Goal: Information Seeking & Learning: Learn about a topic

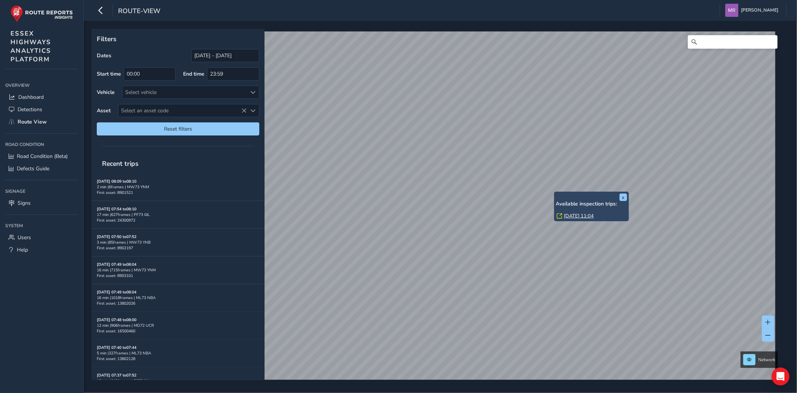
click at [571, 213] on link "[DATE] 11:04" at bounding box center [579, 215] width 30 height 7
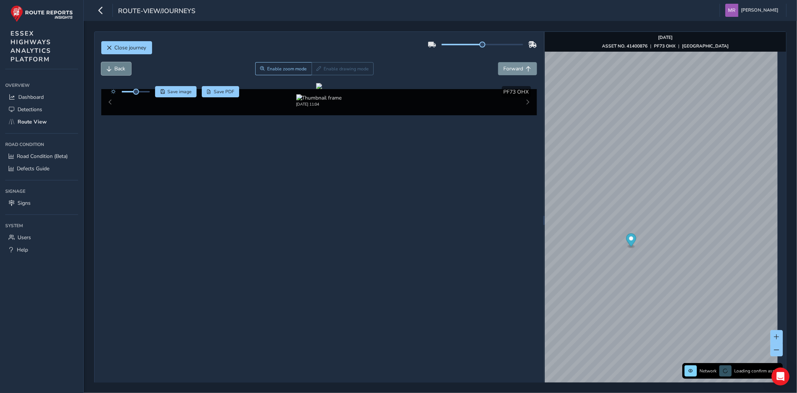
click at [111, 70] on span "Back" at bounding box center [109, 68] width 5 height 5
click at [124, 69] on span "Back" at bounding box center [120, 68] width 11 height 7
click at [136, 90] on span at bounding box center [136, 92] width 6 height 6
drag, startPoint x: 136, startPoint y: 91, endPoint x: 168, endPoint y: 92, distance: 32.2
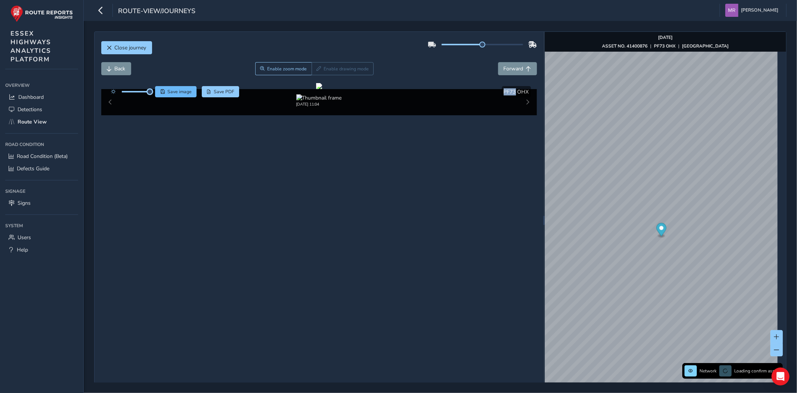
click at [168, 92] on div "Save image Save PDF" at bounding box center [173, 91] width 132 height 11
click at [120, 67] on span "Back" at bounding box center [120, 68] width 11 height 7
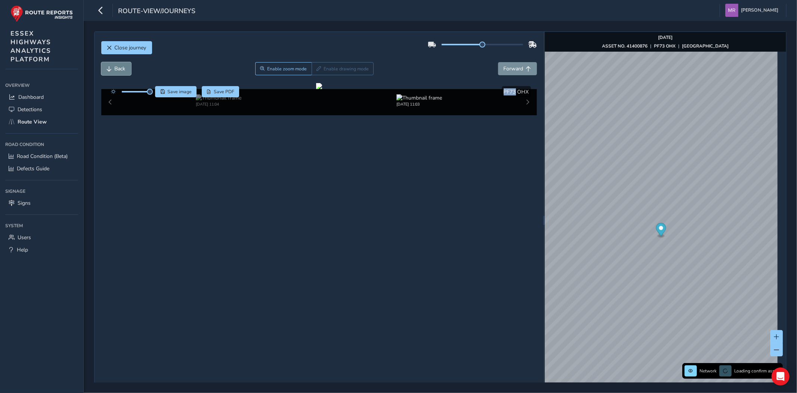
click at [120, 67] on span "Back" at bounding box center [120, 68] width 11 height 7
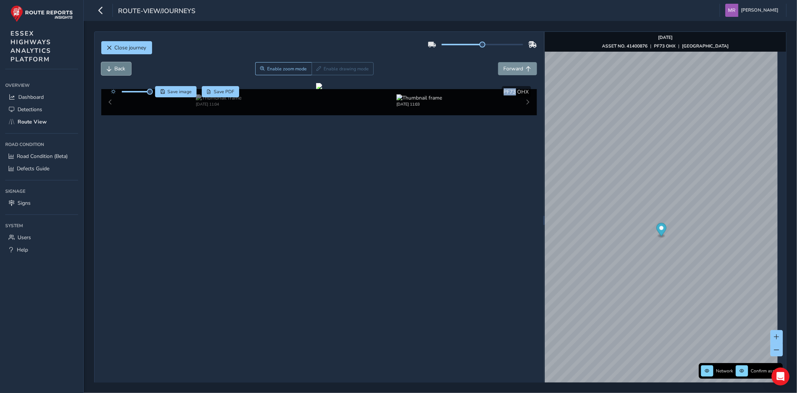
click at [120, 67] on span "Back" at bounding box center [120, 68] width 11 height 7
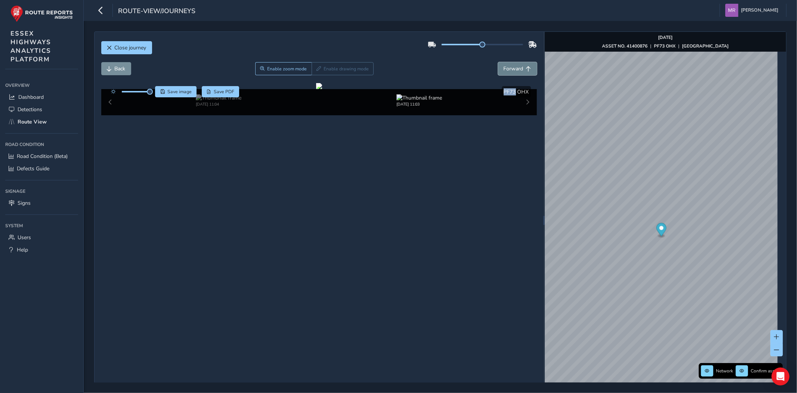
click at [521, 67] on button "Forward" at bounding box center [517, 68] width 39 height 13
click at [517, 66] on span "Forward" at bounding box center [514, 68] width 20 height 7
click at [504, 70] on span "Forward" at bounding box center [514, 68] width 20 height 7
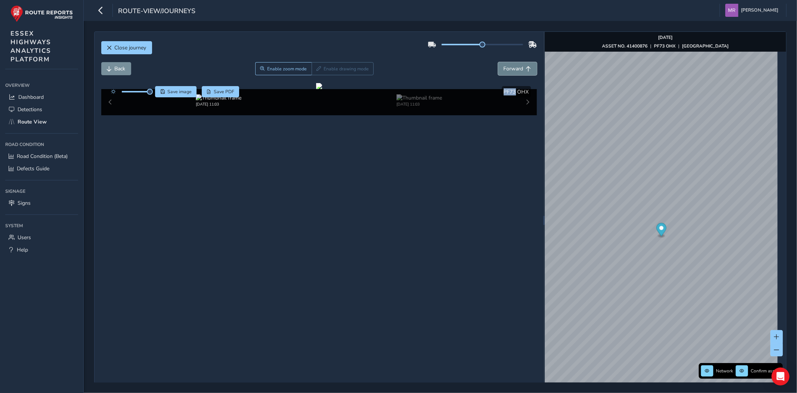
click at [504, 70] on span "Forward" at bounding box center [514, 68] width 20 height 7
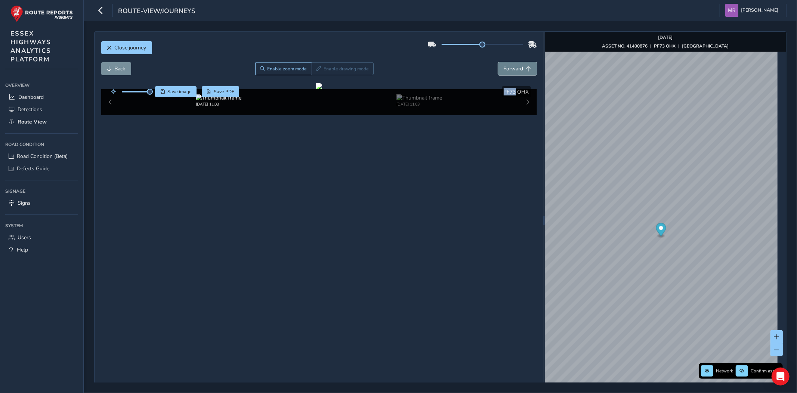
click at [504, 70] on span "Forward" at bounding box center [514, 68] width 20 height 7
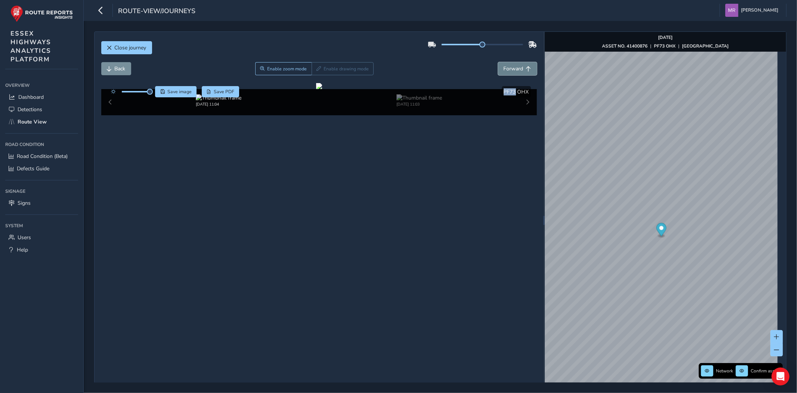
click at [504, 70] on span "Forward" at bounding box center [514, 68] width 20 height 7
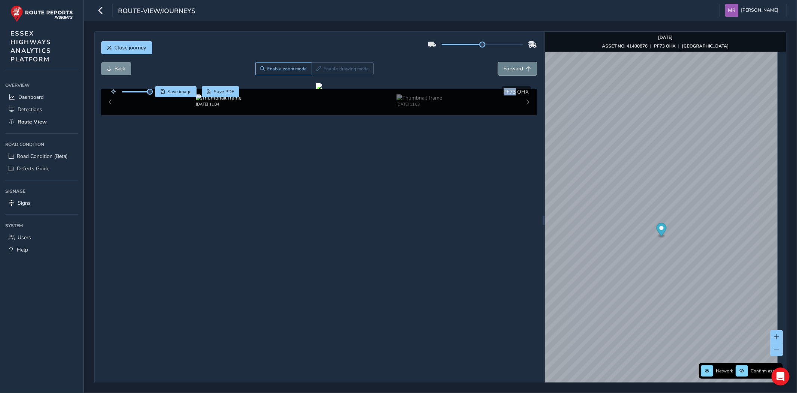
click at [504, 70] on span "Forward" at bounding box center [514, 68] width 20 height 7
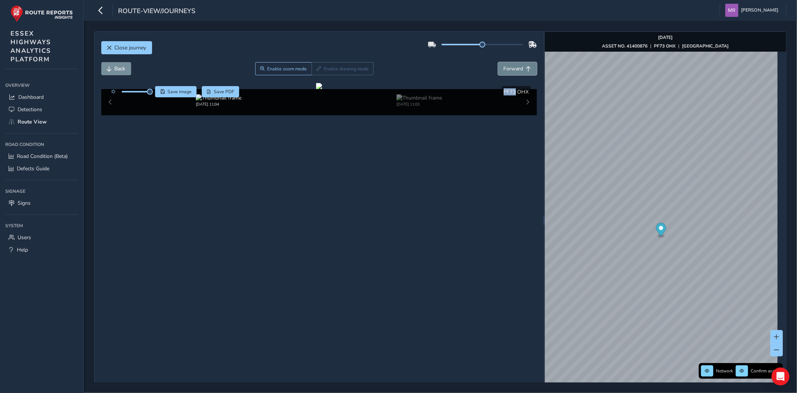
click at [504, 70] on span "Forward" at bounding box center [514, 68] width 20 height 7
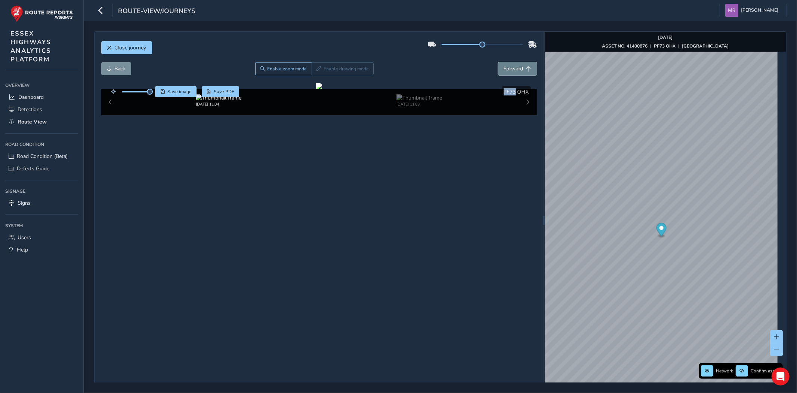
click at [504, 70] on span "Forward" at bounding box center [514, 68] width 20 height 7
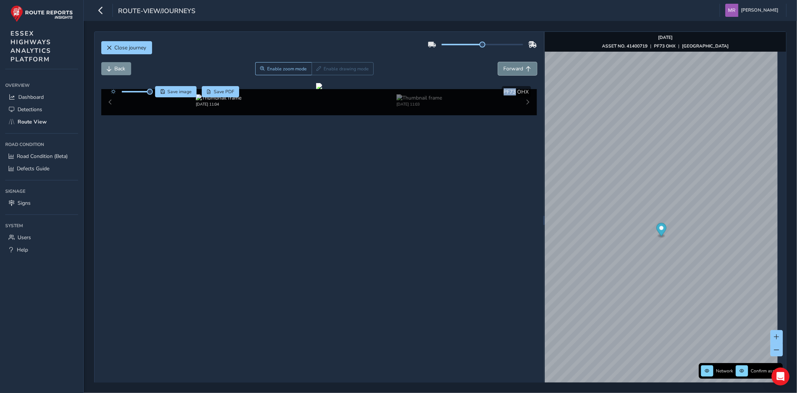
click at [504, 70] on span "Forward" at bounding box center [514, 68] width 20 height 7
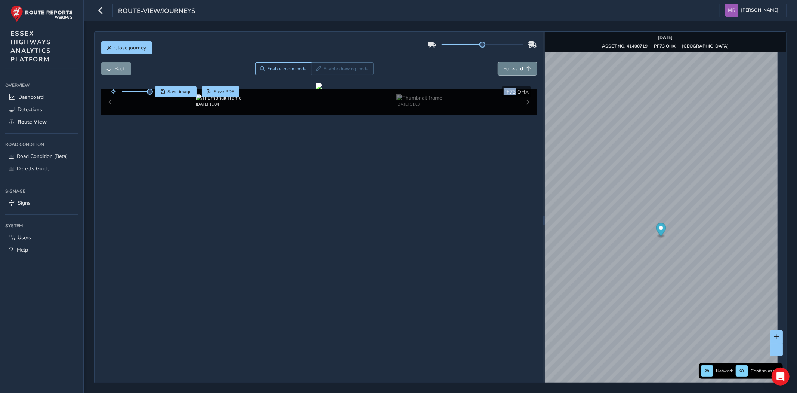
click at [504, 70] on span "Forward" at bounding box center [514, 68] width 20 height 7
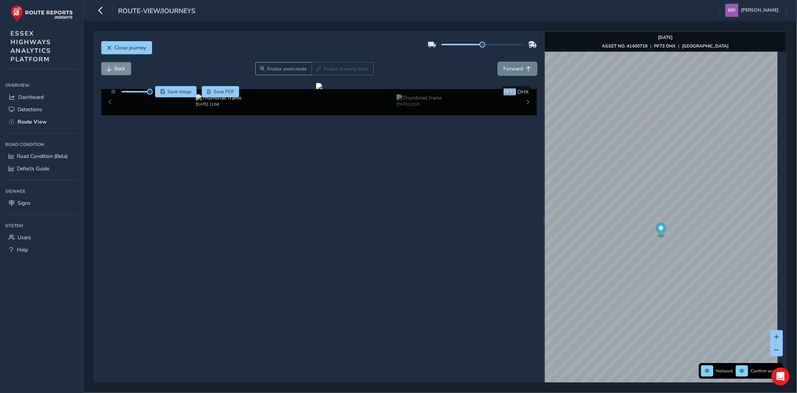
click at [504, 70] on span "Forward" at bounding box center [514, 68] width 20 height 7
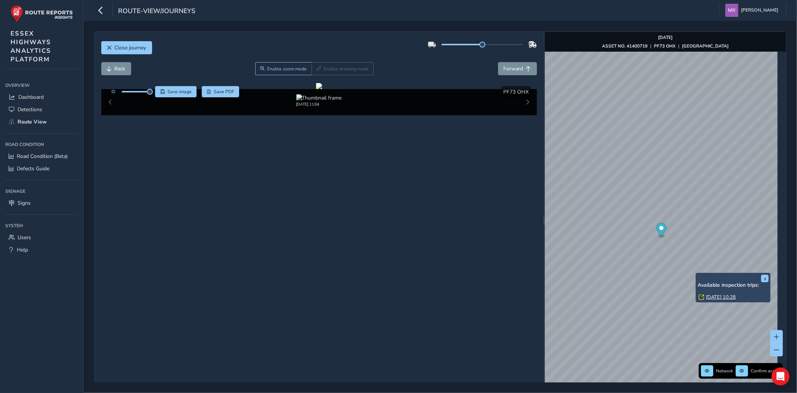
click at [697, 276] on div "x Available inspection trips: [GEOGRAPHIC_DATA][DATE] 10:28" at bounding box center [733, 288] width 75 height 30
click at [719, 295] on link "[DATE] 10:28" at bounding box center [721, 296] width 30 height 7
click at [117, 66] on span "Back" at bounding box center [120, 68] width 11 height 7
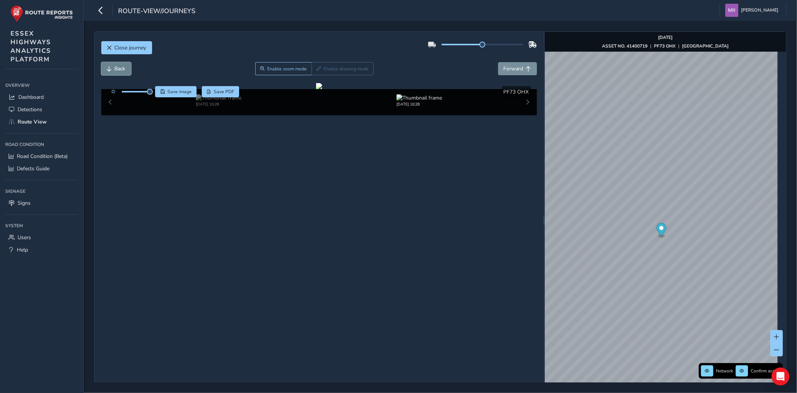
click at [117, 66] on span "Back" at bounding box center [120, 68] width 11 height 7
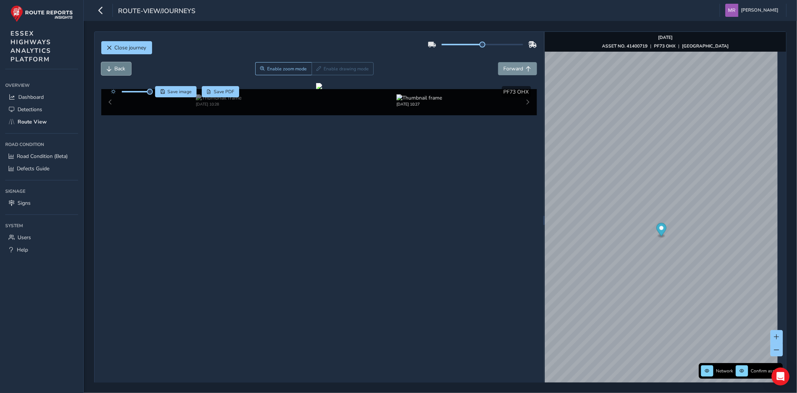
click at [117, 66] on span "Back" at bounding box center [120, 68] width 11 height 7
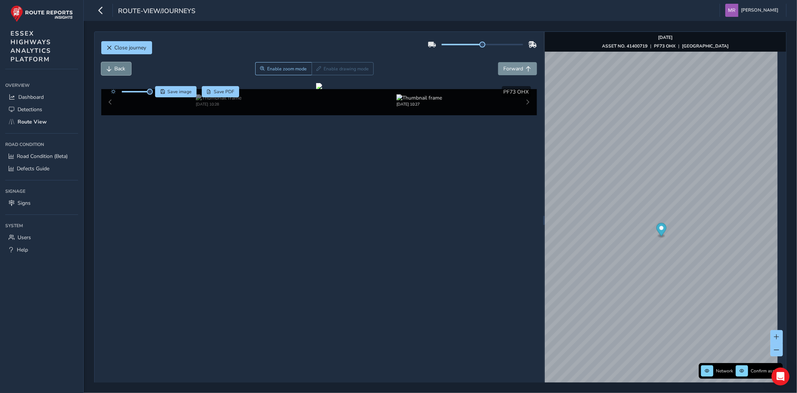
click at [117, 66] on span "Back" at bounding box center [120, 68] width 11 height 7
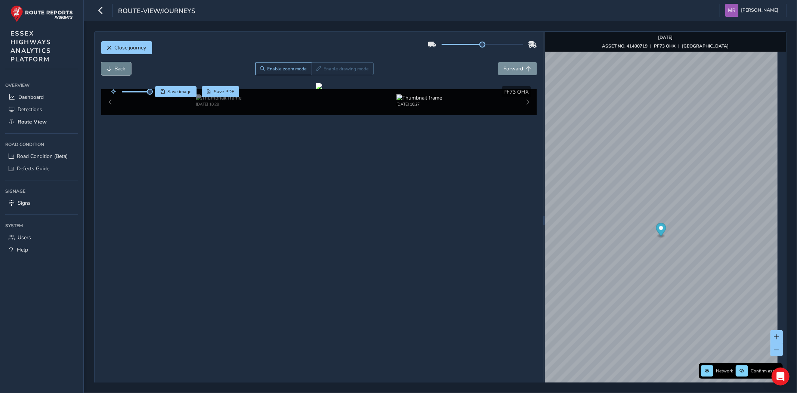
click at [117, 66] on span "Back" at bounding box center [120, 68] width 11 height 7
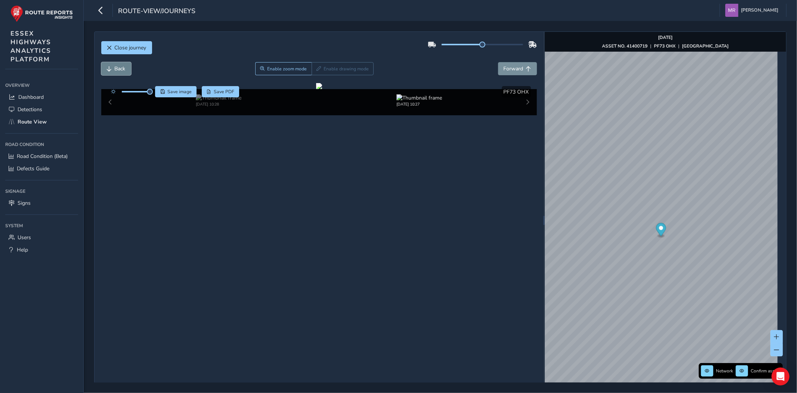
click at [117, 66] on span "Back" at bounding box center [120, 68] width 11 height 7
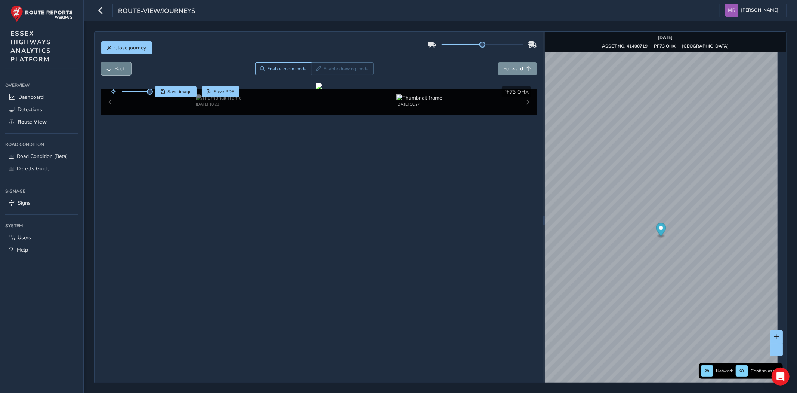
click at [117, 66] on span "Back" at bounding box center [120, 68] width 11 height 7
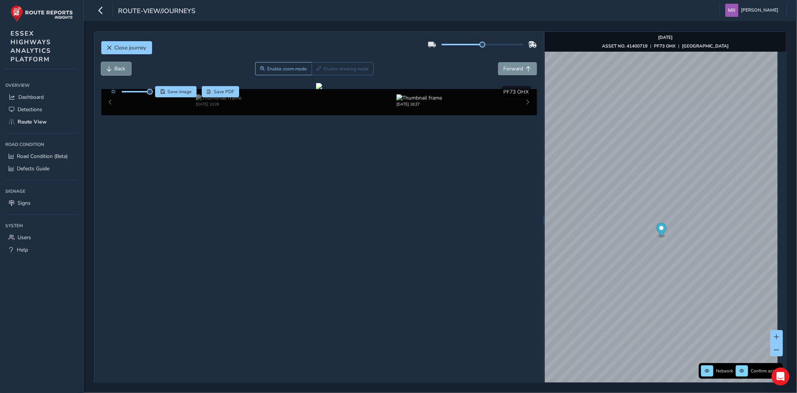
click at [117, 66] on span "Back" at bounding box center [120, 68] width 11 height 7
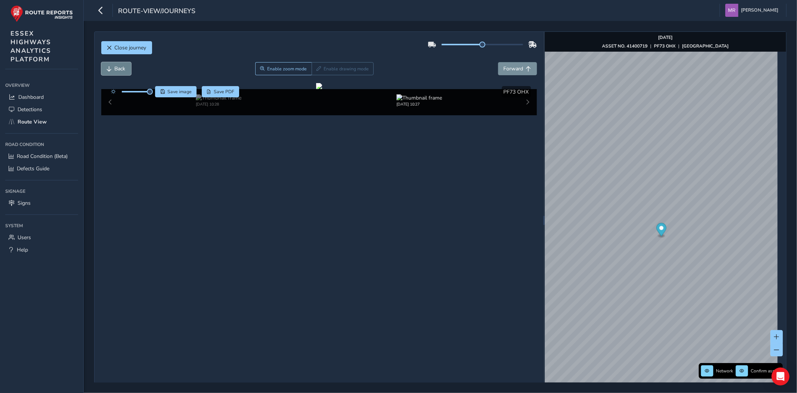
click at [117, 66] on span "Back" at bounding box center [120, 68] width 11 height 7
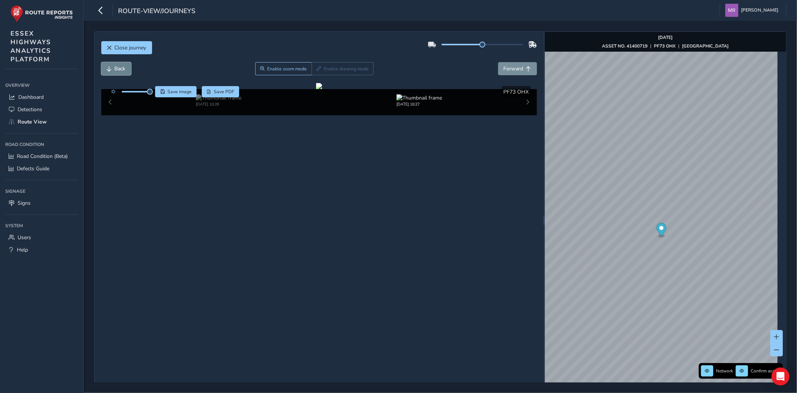
click at [117, 66] on span "Back" at bounding box center [120, 68] width 11 height 7
click at [508, 68] on span "Forward" at bounding box center [514, 68] width 20 height 7
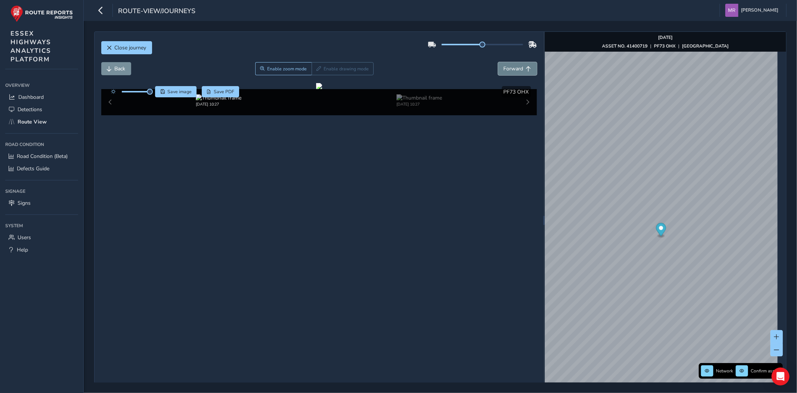
click at [508, 68] on span "Forward" at bounding box center [514, 68] width 20 height 7
click at [507, 68] on span "Forward" at bounding box center [514, 68] width 20 height 7
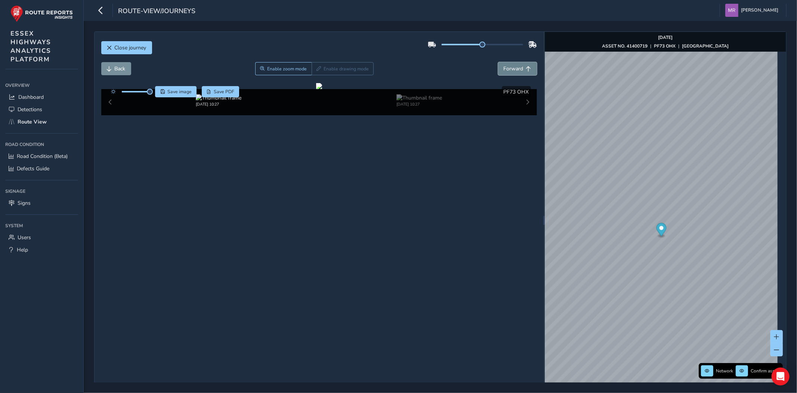
click at [507, 68] on span "Forward" at bounding box center [514, 68] width 20 height 7
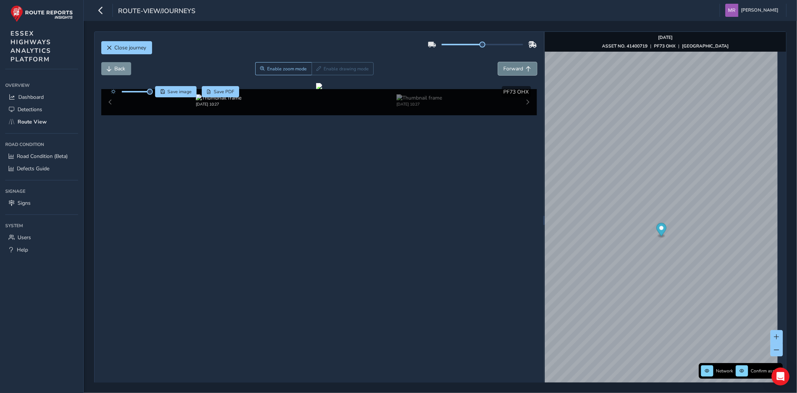
click at [507, 68] on span "Forward" at bounding box center [514, 68] width 20 height 7
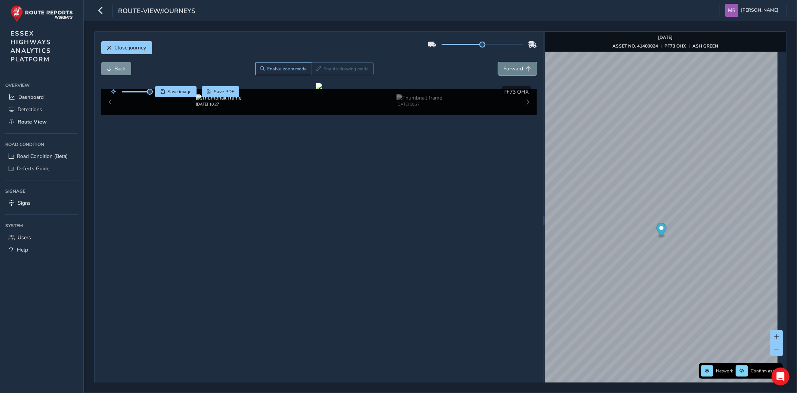
click at [507, 68] on span "Forward" at bounding box center [514, 68] width 20 height 7
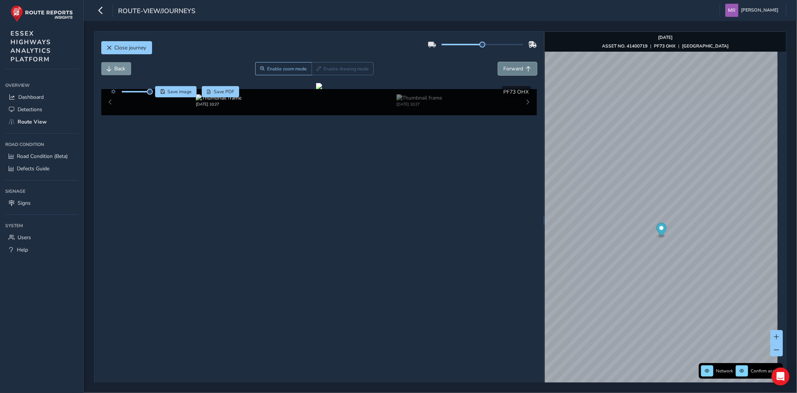
click at [507, 68] on span "Forward" at bounding box center [514, 68] width 20 height 7
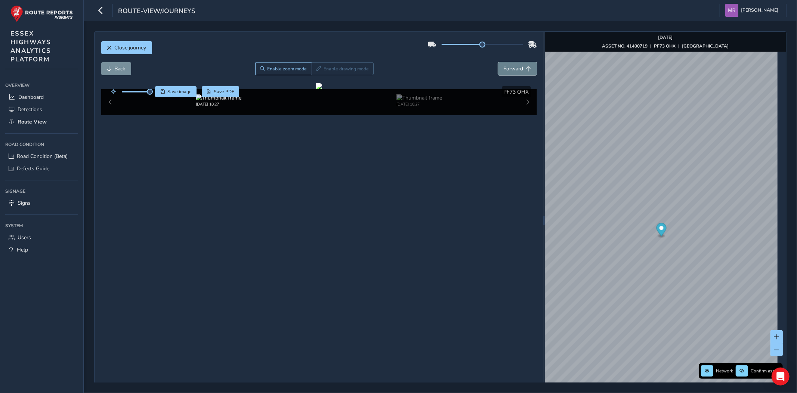
click at [507, 68] on span "Forward" at bounding box center [514, 68] width 20 height 7
click at [135, 89] on div at bounding box center [128, 91] width 43 height 11
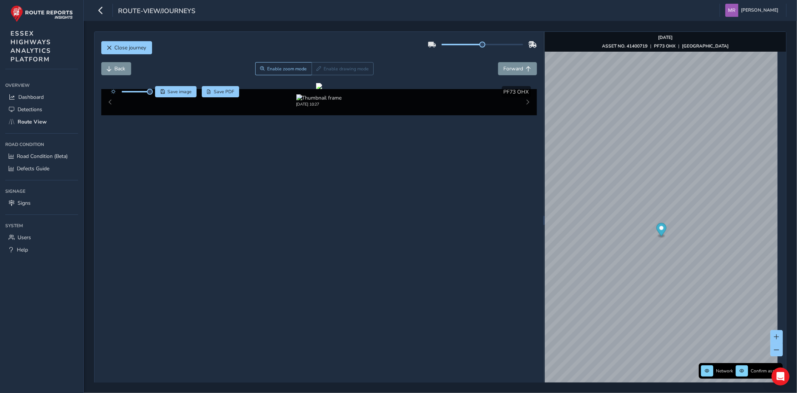
click at [135, 90] on div at bounding box center [128, 91] width 43 height 11
click at [135, 92] on span at bounding box center [136, 91] width 28 height 1
drag, startPoint x: 151, startPoint y: 92, endPoint x: 228, endPoint y: 96, distance: 77.8
click at [144, 96] on div at bounding box center [128, 91] width 43 height 11
click at [507, 65] on span "Forward" at bounding box center [514, 68] width 20 height 7
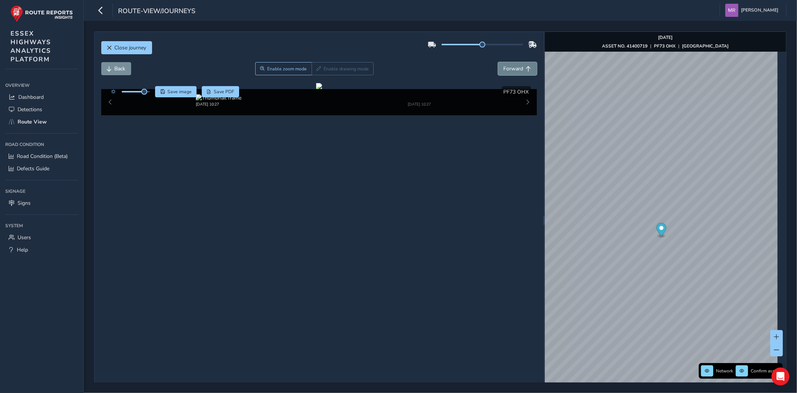
click at [507, 65] on span "Forward" at bounding box center [514, 68] width 20 height 7
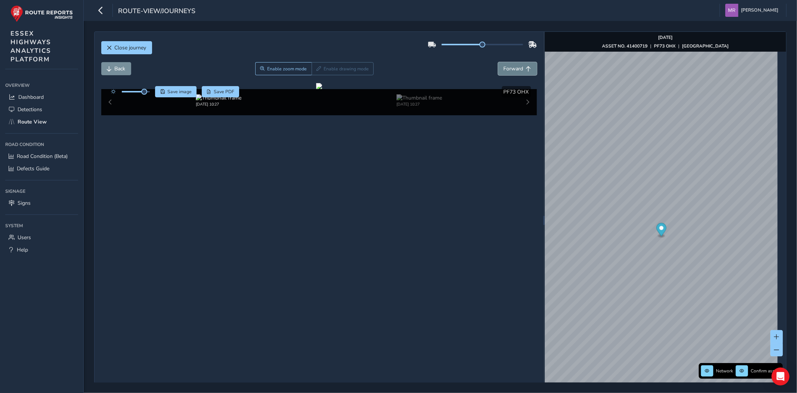
click at [507, 65] on span "Forward" at bounding box center [514, 68] width 20 height 7
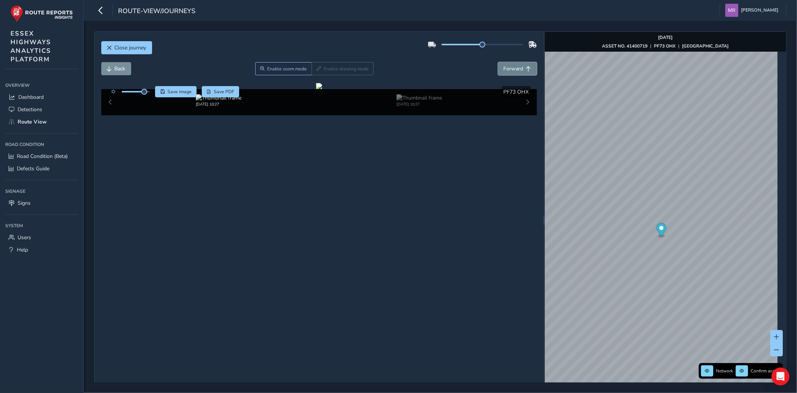
click at [507, 65] on span "Forward" at bounding box center [514, 68] width 20 height 7
click at [507, 65] on button "Forward" at bounding box center [517, 68] width 39 height 13
click at [507, 64] on button "Forward" at bounding box center [517, 68] width 39 height 13
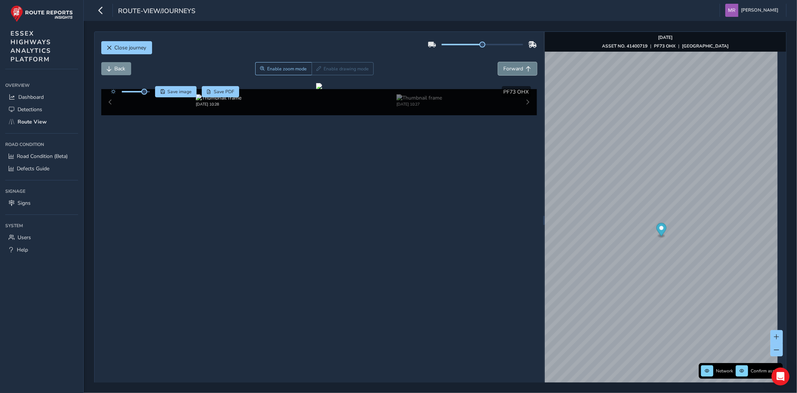
click at [507, 64] on button "Forward" at bounding box center [517, 68] width 39 height 13
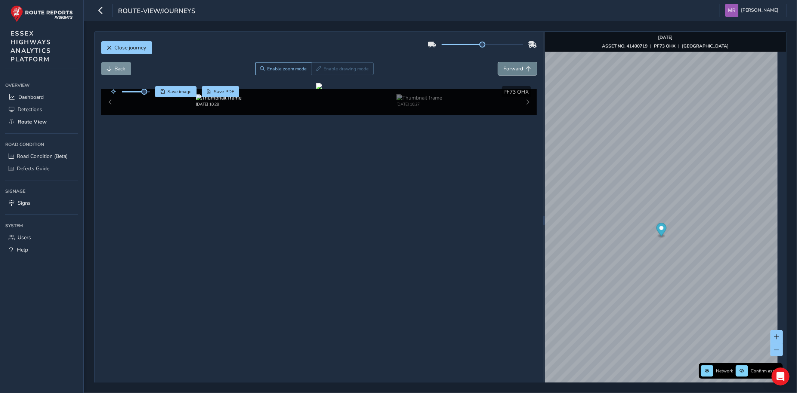
click at [507, 64] on button "Forward" at bounding box center [517, 68] width 39 height 13
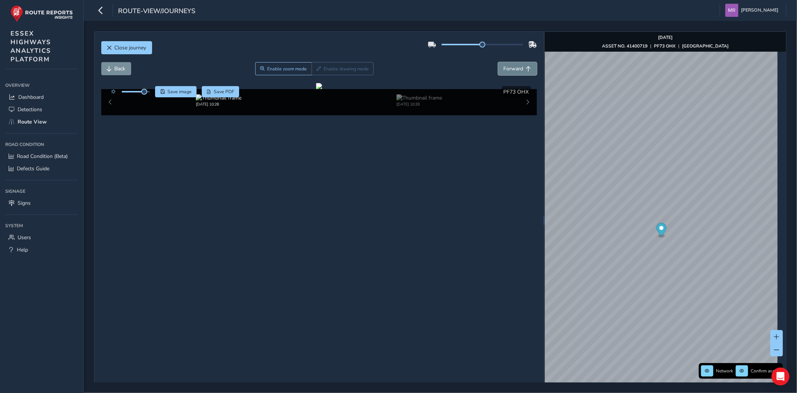
click at [507, 64] on button "Forward" at bounding box center [517, 68] width 39 height 13
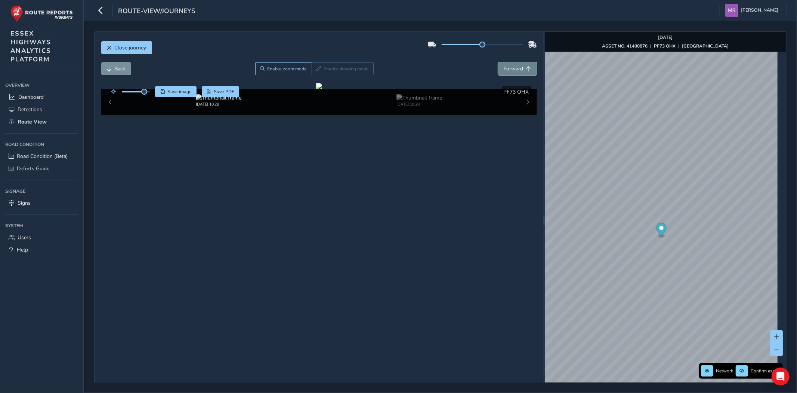
click at [507, 64] on button "Forward" at bounding box center [517, 68] width 39 height 13
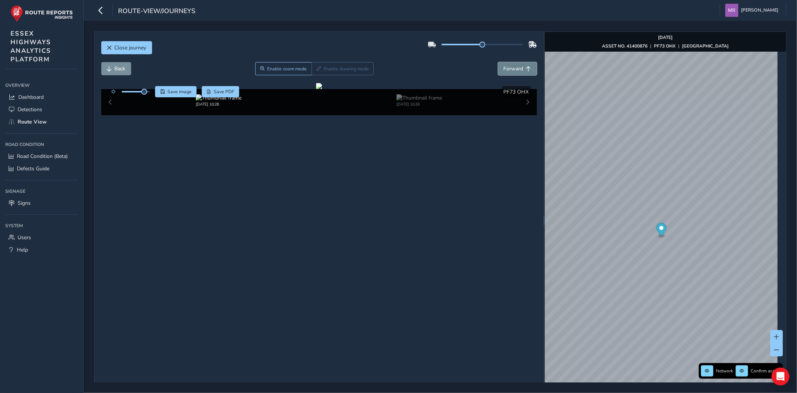
click at [507, 64] on button "Forward" at bounding box center [517, 68] width 39 height 13
